Goal: Task Accomplishment & Management: Manage account settings

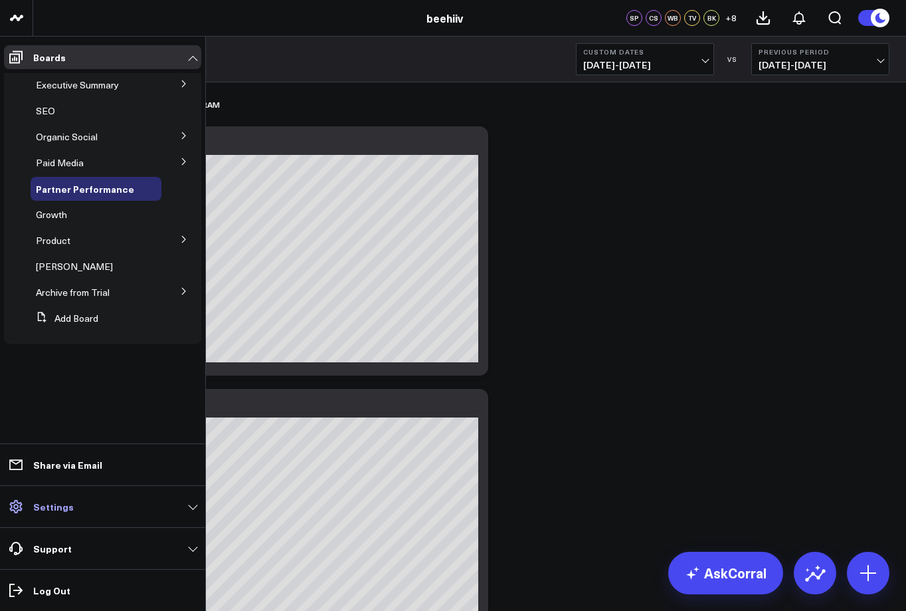
click at [39, 511] on p "Settings" at bounding box center [53, 506] width 41 height 11
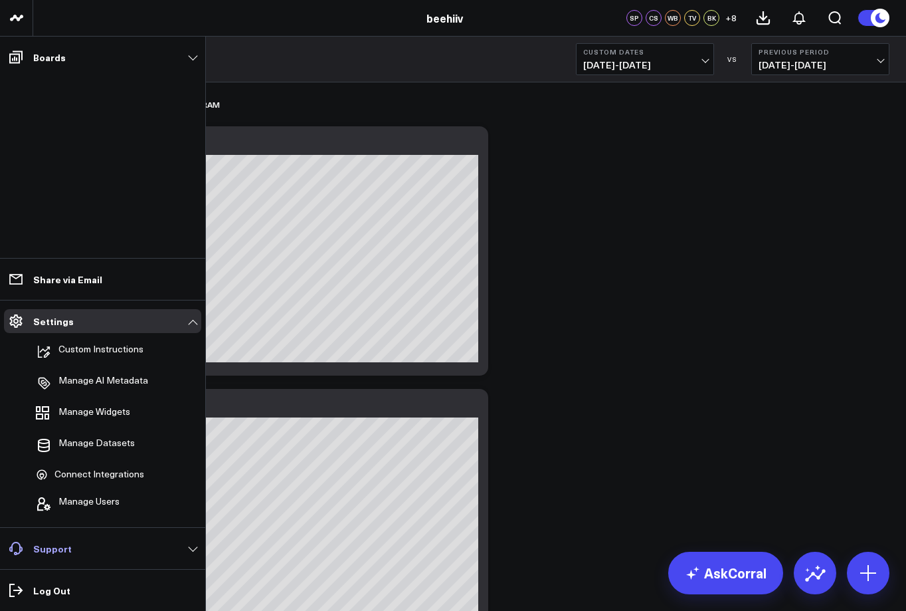
click at [73, 554] on link "Support" at bounding box center [102, 548] width 197 height 24
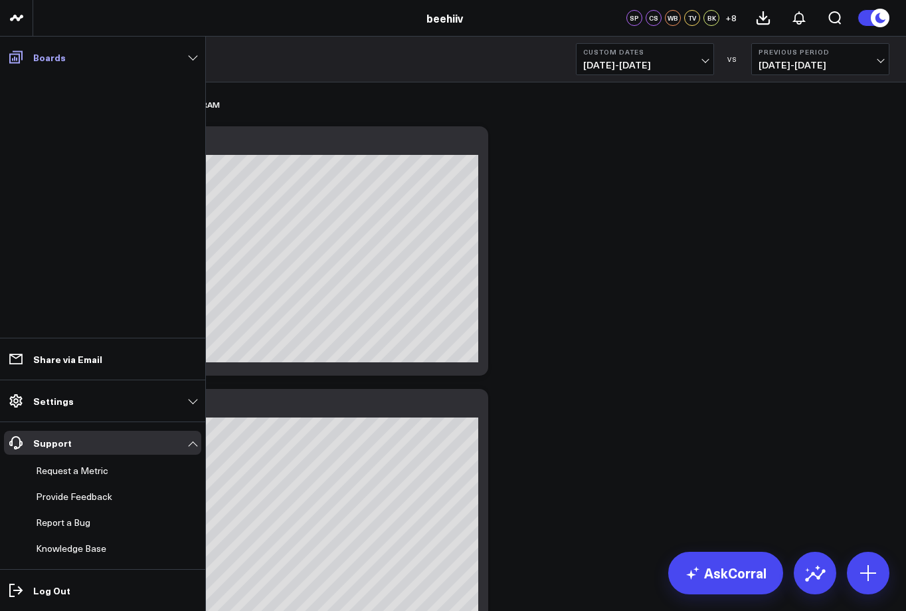
click at [142, 63] on link "Boards" at bounding box center [102, 57] width 197 height 24
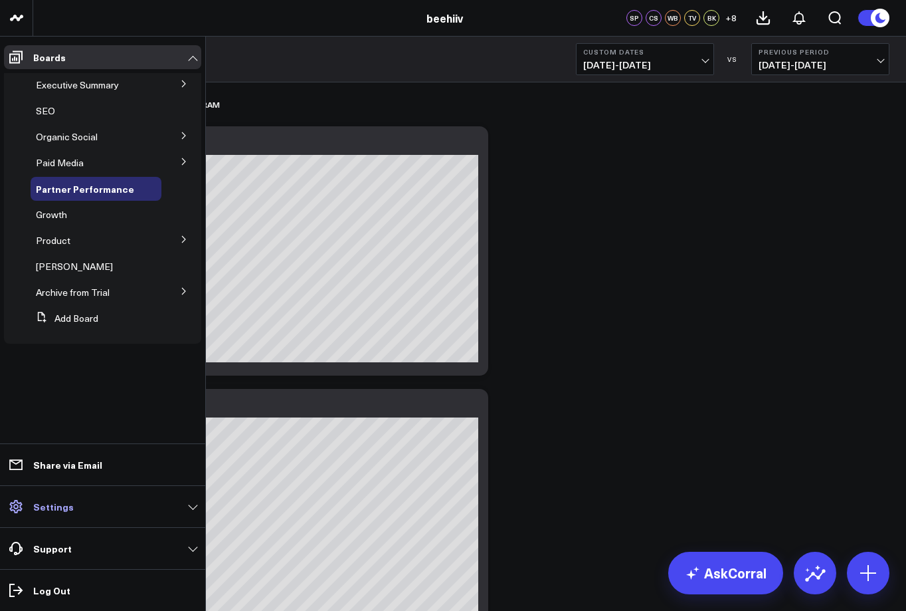
click at [25, 507] on span at bounding box center [16, 506] width 24 height 24
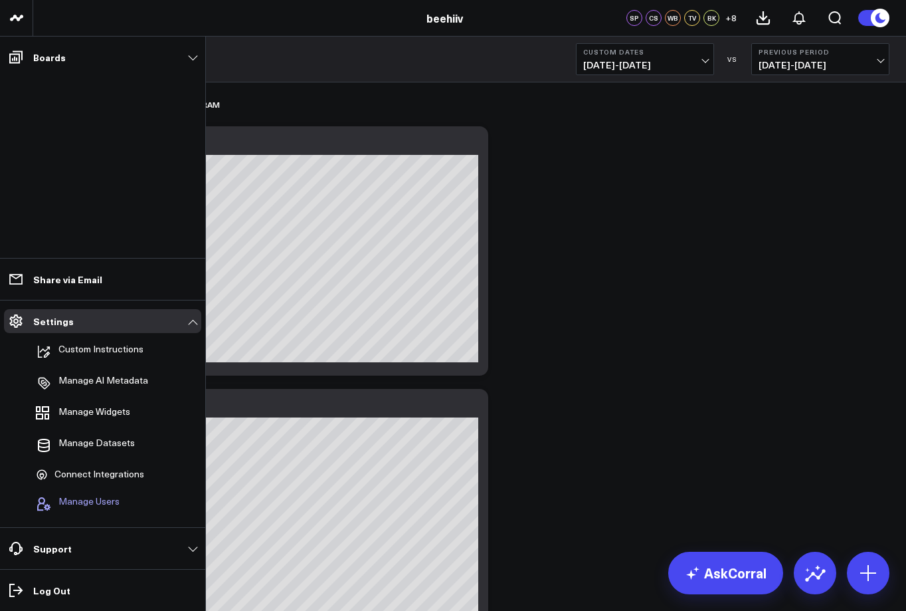
click at [97, 500] on span "Manage Users" at bounding box center [88, 504] width 61 height 16
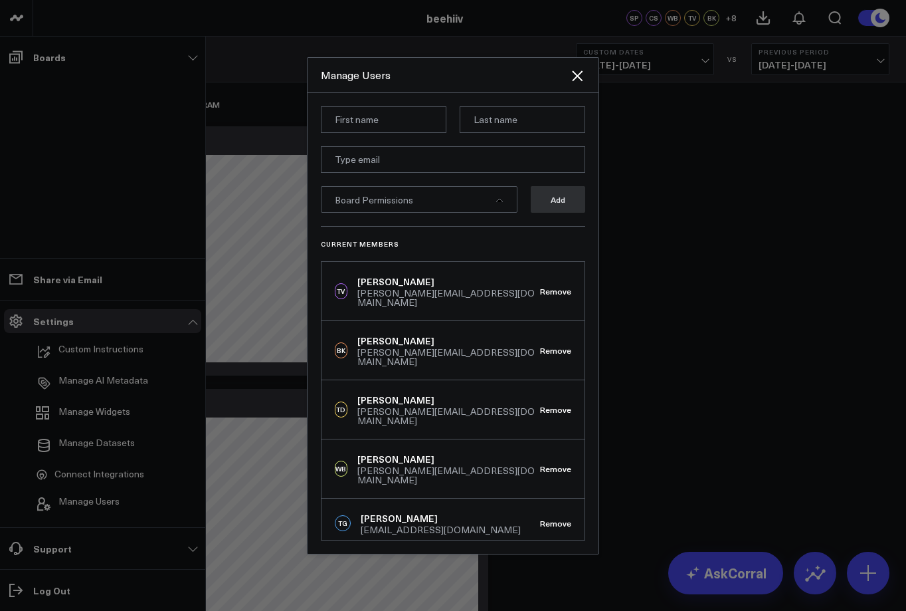
click at [99, 540] on div at bounding box center [453, 305] width 906 height 611
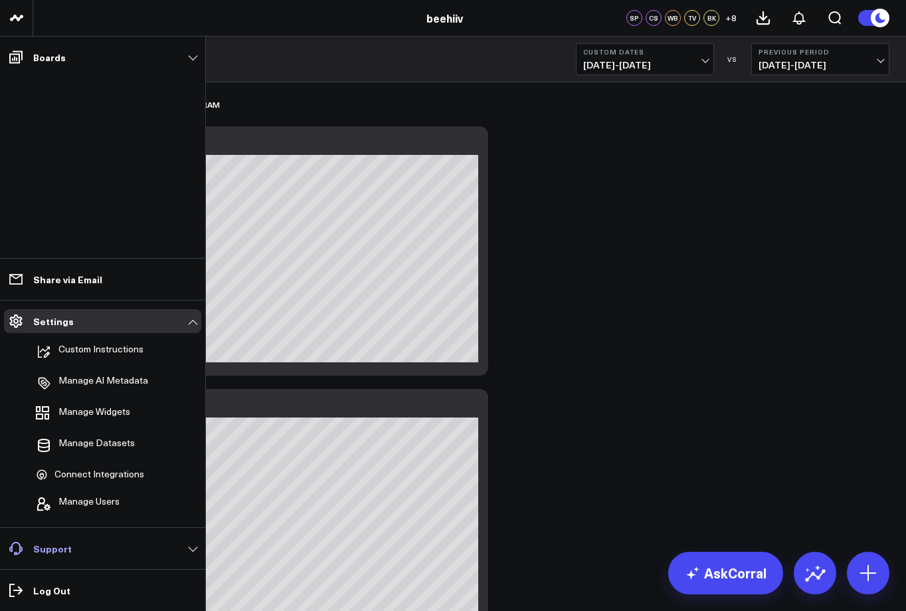
click at [95, 549] on link "Support" at bounding box center [102, 548] width 197 height 24
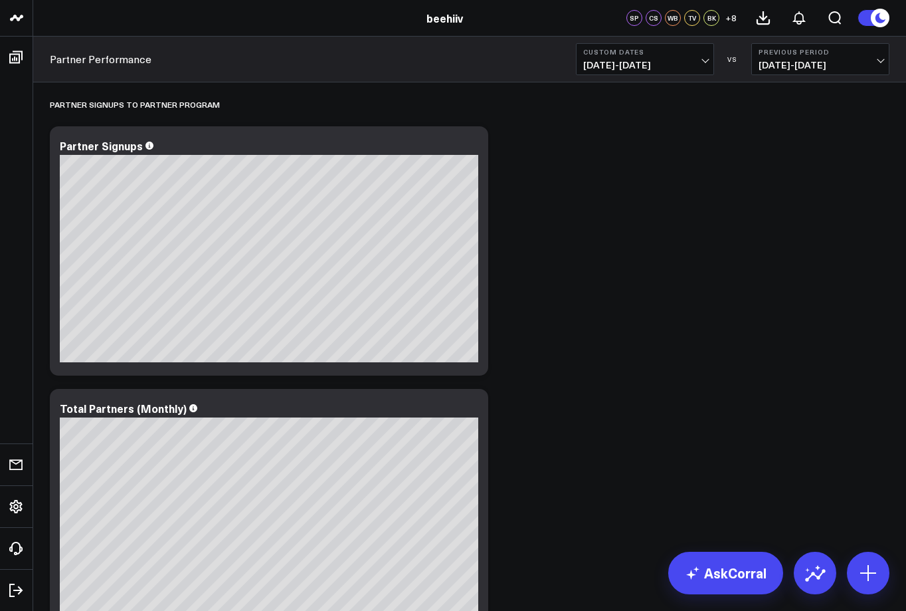
click at [737, 19] on button "+ 8" at bounding box center [731, 18] width 16 height 16
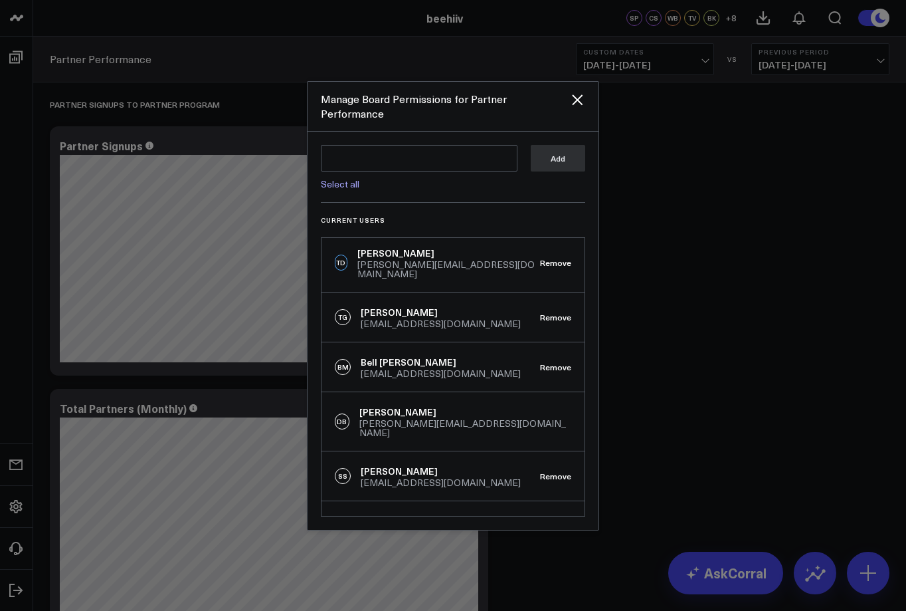
scroll to position [199, 0]
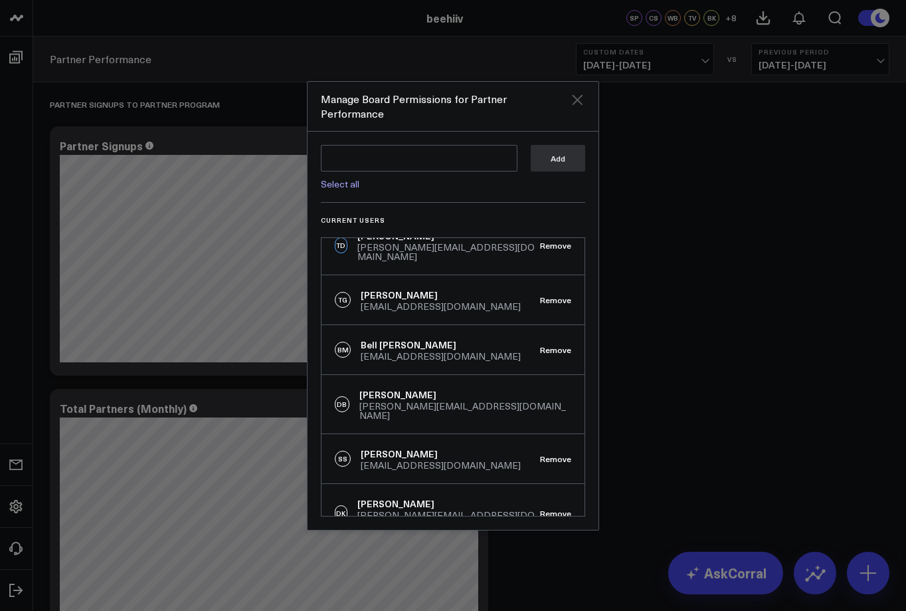
click at [579, 105] on icon "Close" at bounding box center [577, 99] width 11 height 11
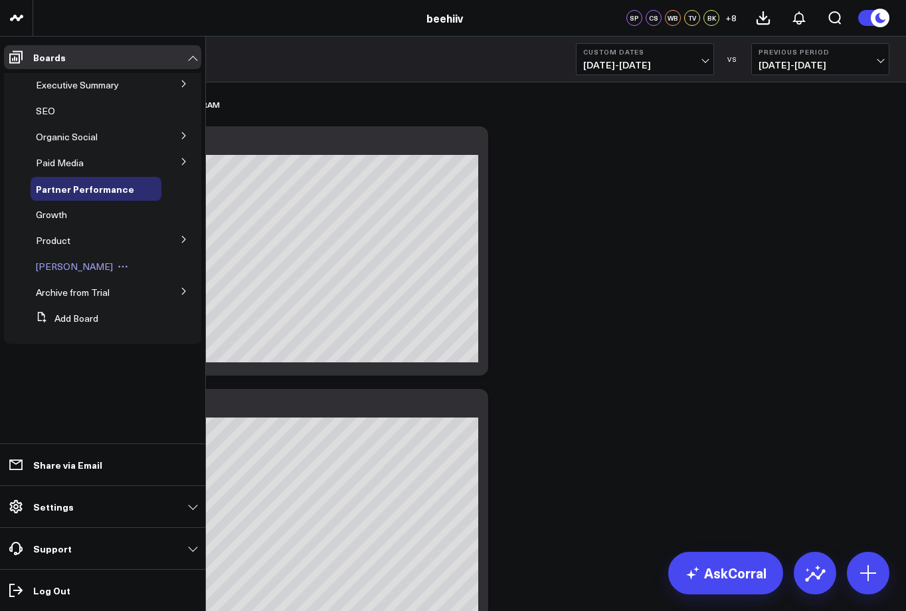
click at [68, 265] on span "[PERSON_NAME]" at bounding box center [74, 266] width 77 height 13
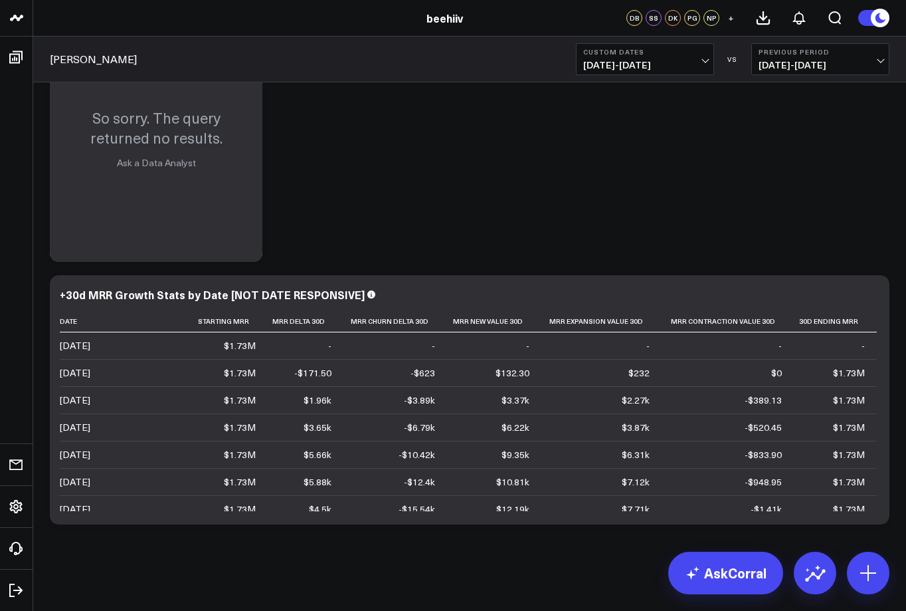
scroll to position [852, 0]
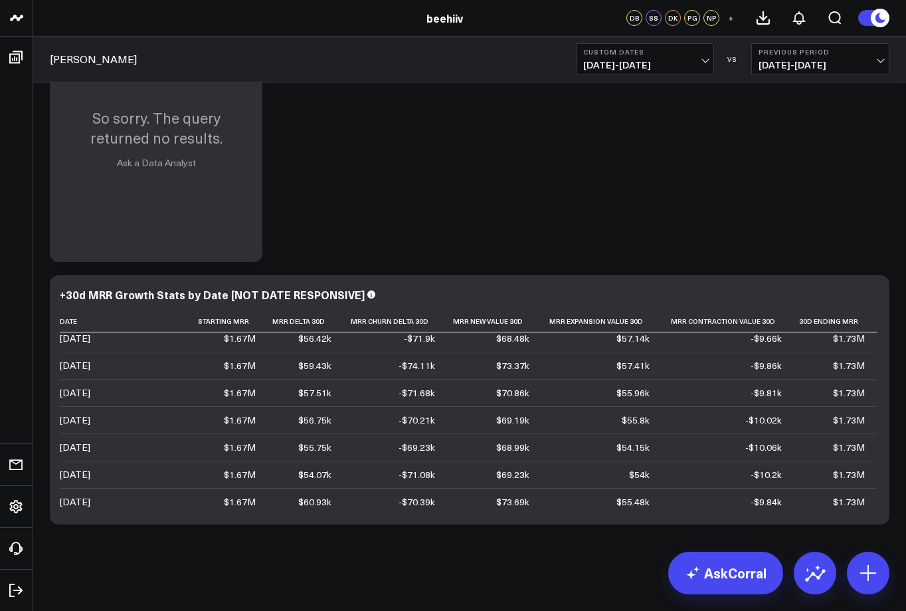
click at [728, 20] on span "+" at bounding box center [731, 17] width 6 height 9
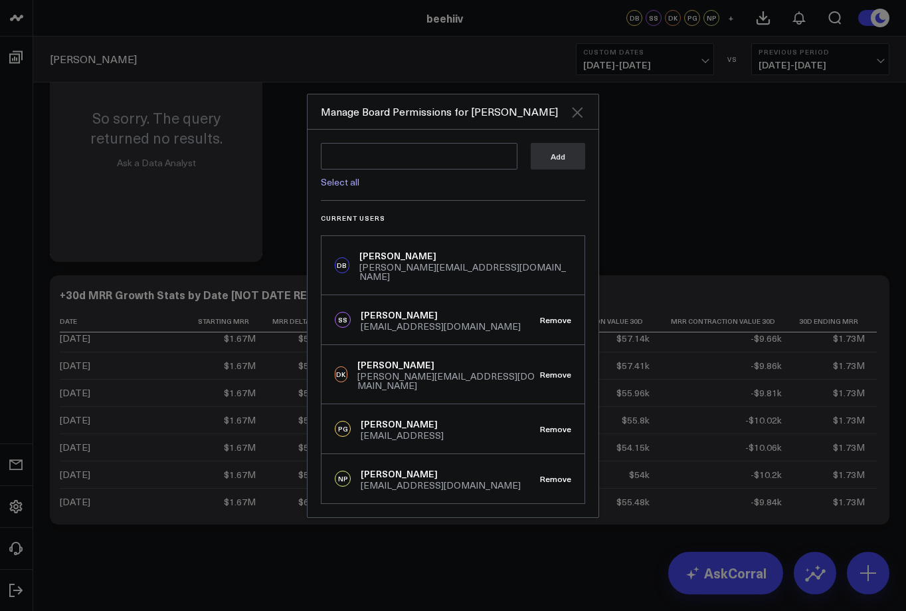
click at [577, 116] on icon "Close" at bounding box center [578, 112] width 16 height 16
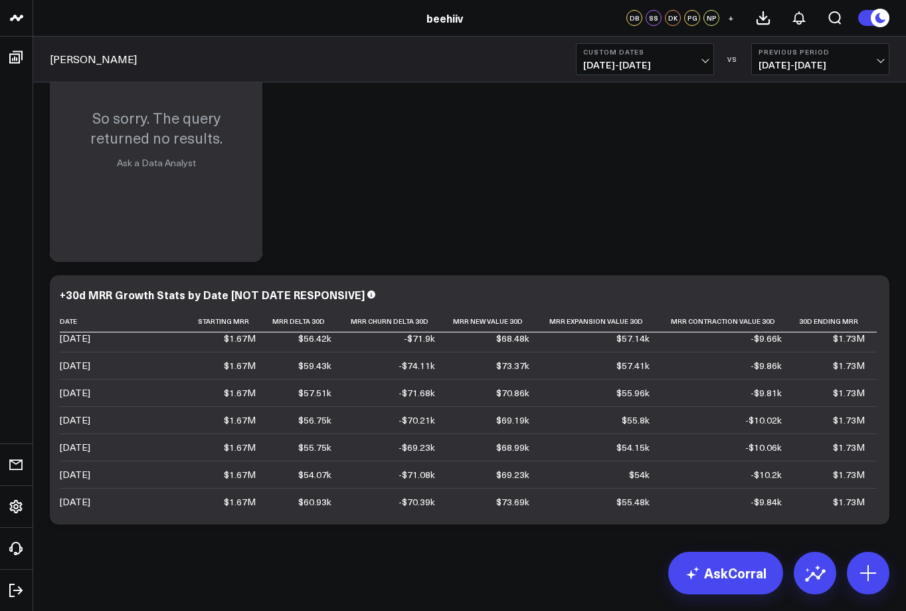
click at [664, 19] on div "DB SS DK PG NP" at bounding box center [673, 18] width 93 height 16
click at [678, 19] on div "DK" at bounding box center [673, 18] width 16 height 16
click at [672, 18] on div "DK" at bounding box center [673, 18] width 16 height 16
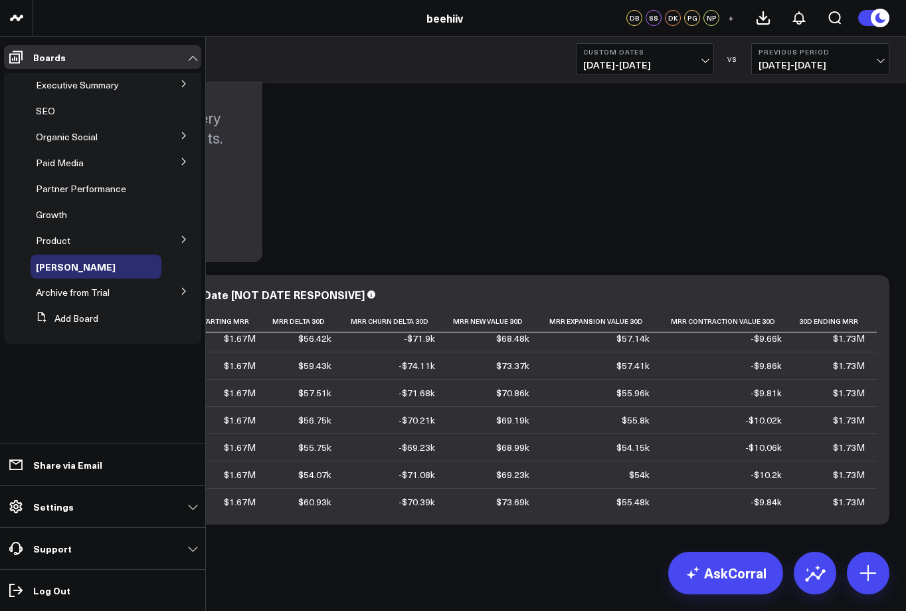
click at [35, 511] on p "Settings" at bounding box center [53, 506] width 41 height 11
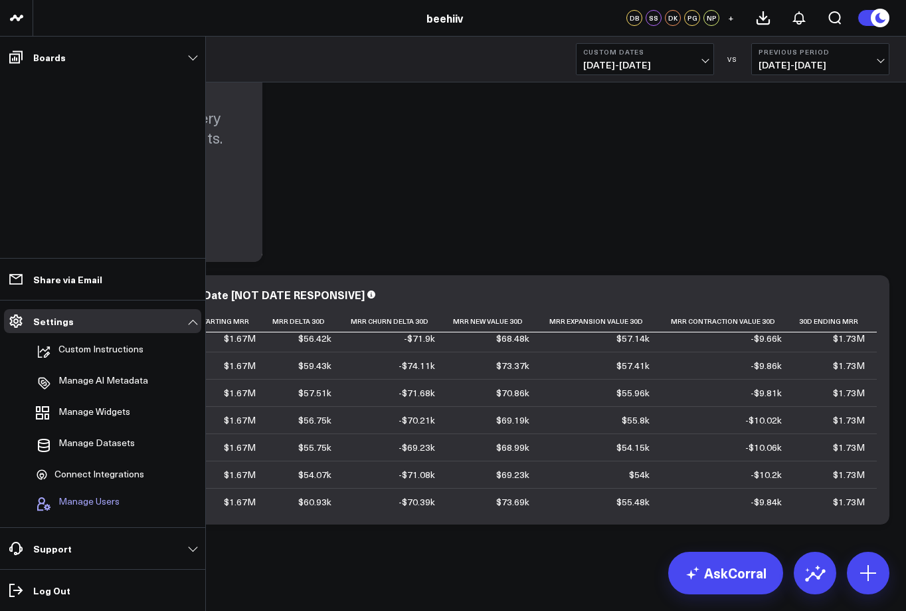
click at [75, 508] on span "Manage Users" at bounding box center [88, 504] width 61 height 16
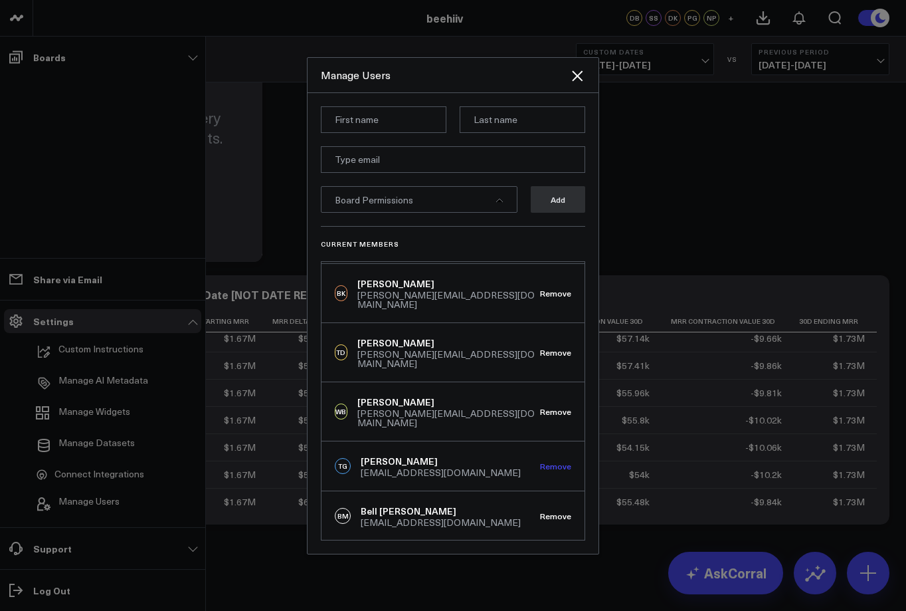
scroll to position [58, 0]
click at [550, 460] on button "Remove" at bounding box center [555, 464] width 31 height 9
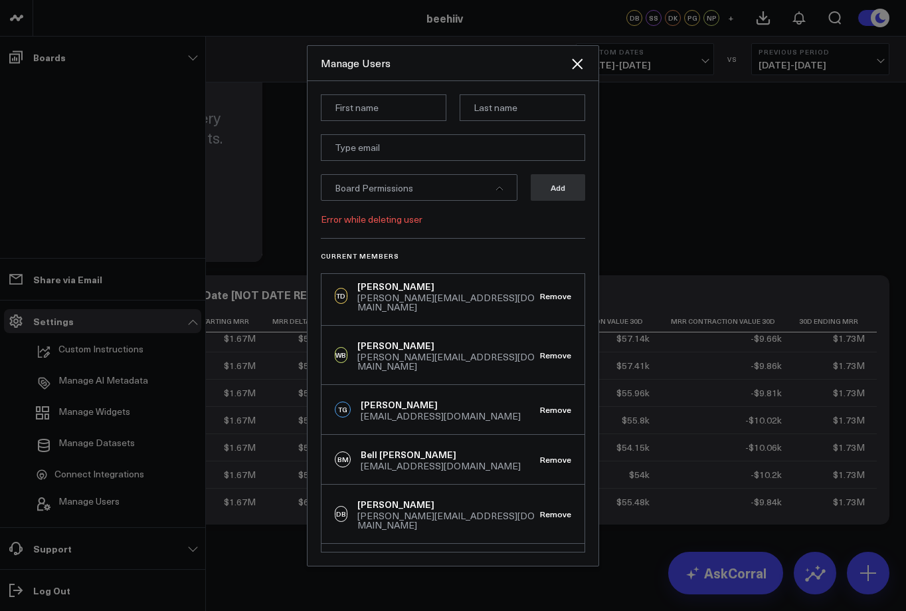
scroll to position [90, 0]
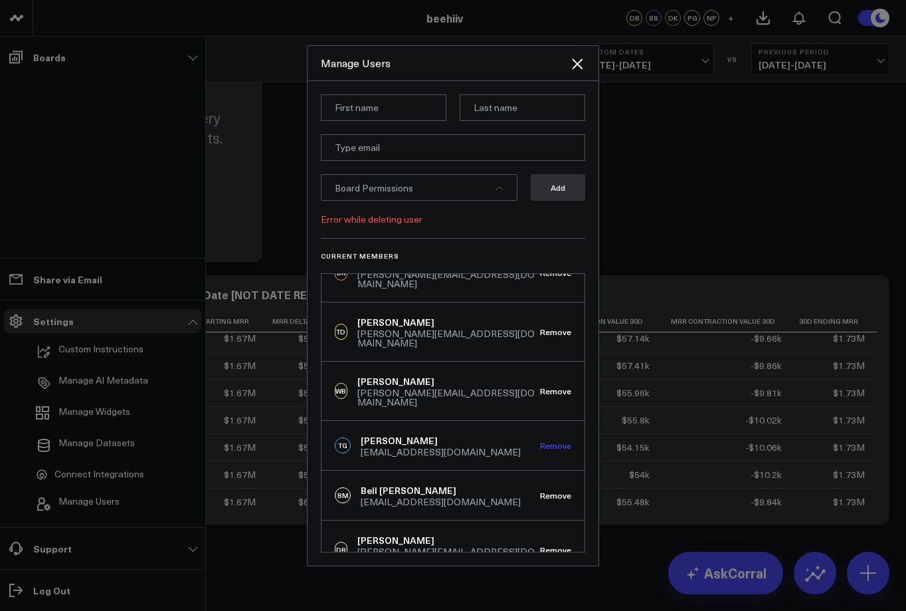
click at [547, 441] on button "Remove" at bounding box center [555, 445] width 31 height 9
click at [476, 181] on div "Board Permissions" at bounding box center [419, 187] width 197 height 27
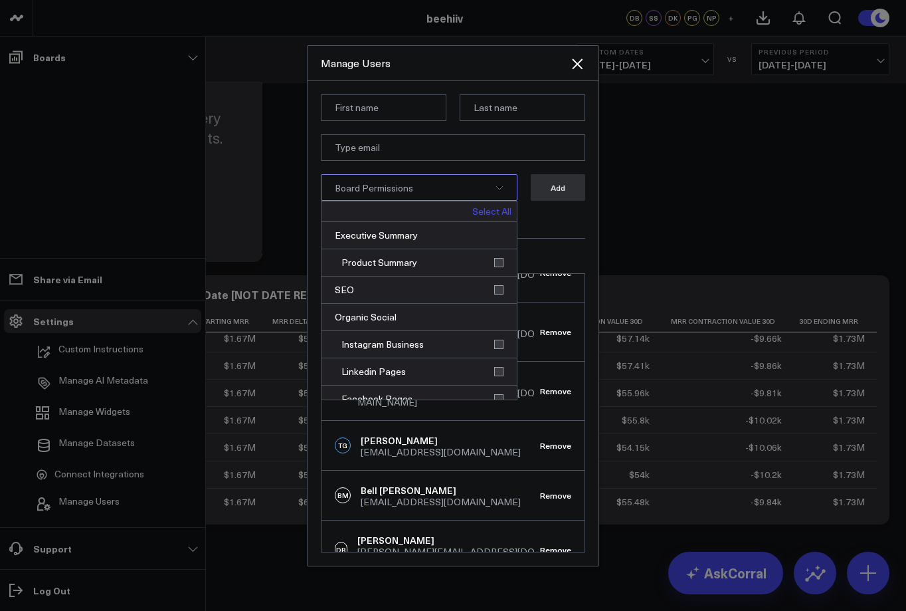
click at [555, 217] on div "Error while deleting user" at bounding box center [453, 219] width 264 height 11
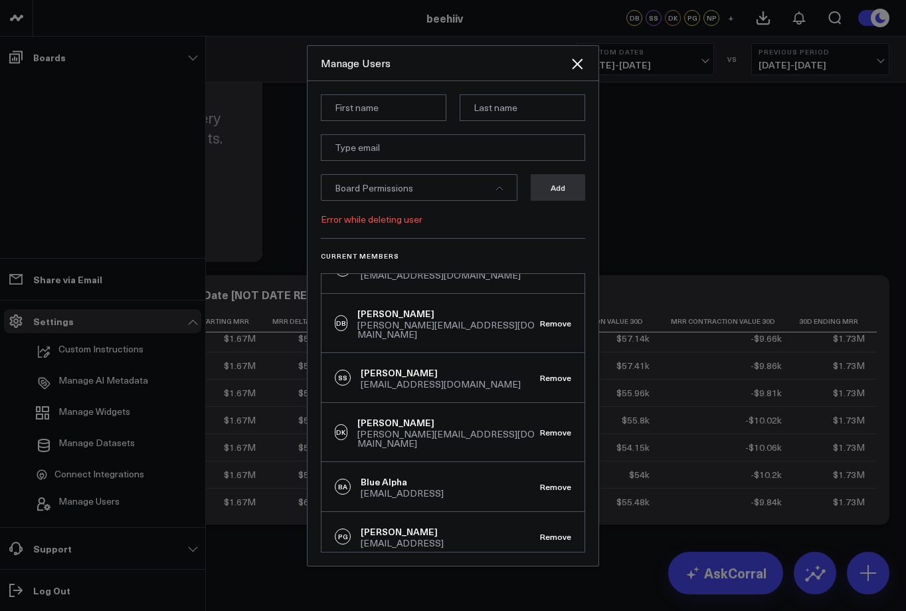
scroll to position [320, 0]
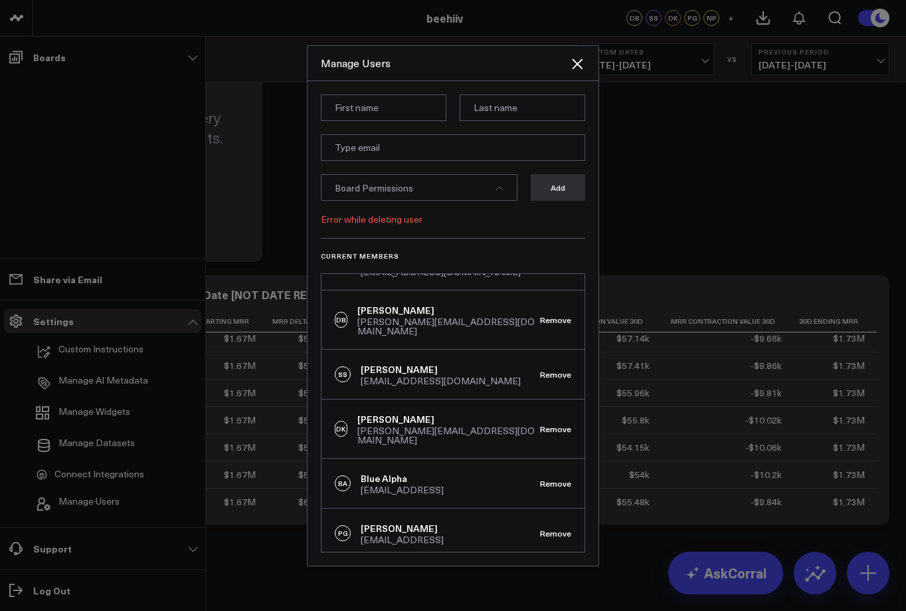
drag, startPoint x: 728, startPoint y: 200, endPoint x: 716, endPoint y: 202, distance: 11.5
click at [726, 201] on div at bounding box center [453, 305] width 906 height 611
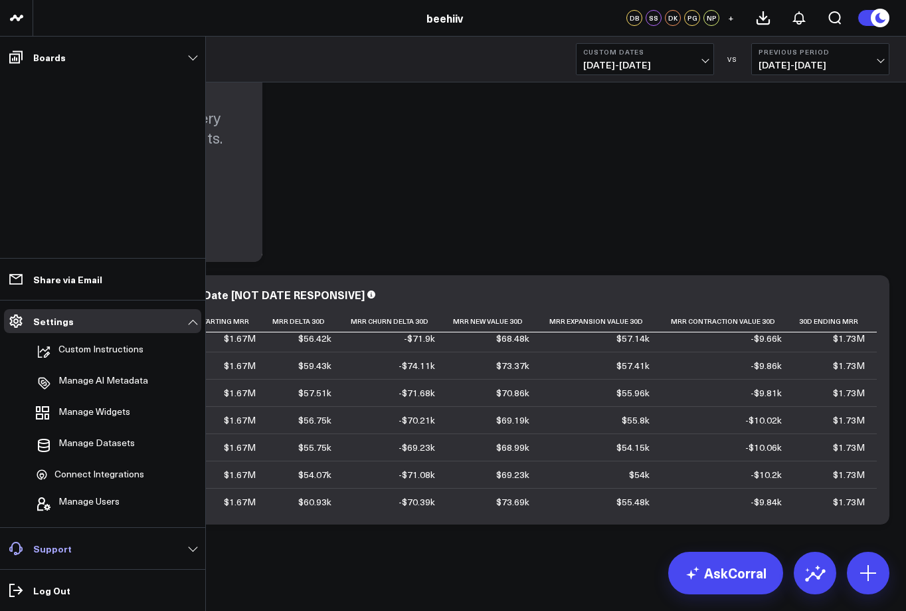
click at [74, 547] on link "Support" at bounding box center [102, 548] width 197 height 24
